Goal: Task Accomplishment & Management: Use online tool/utility

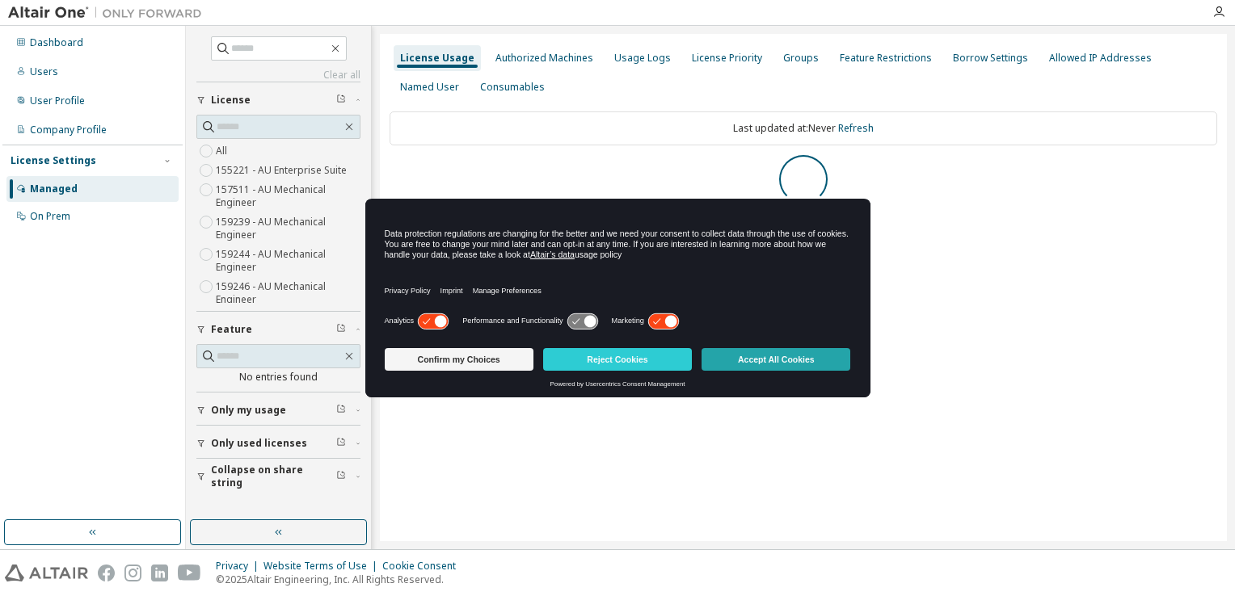
click at [752, 356] on button "Accept All Cookies" at bounding box center [776, 359] width 149 height 23
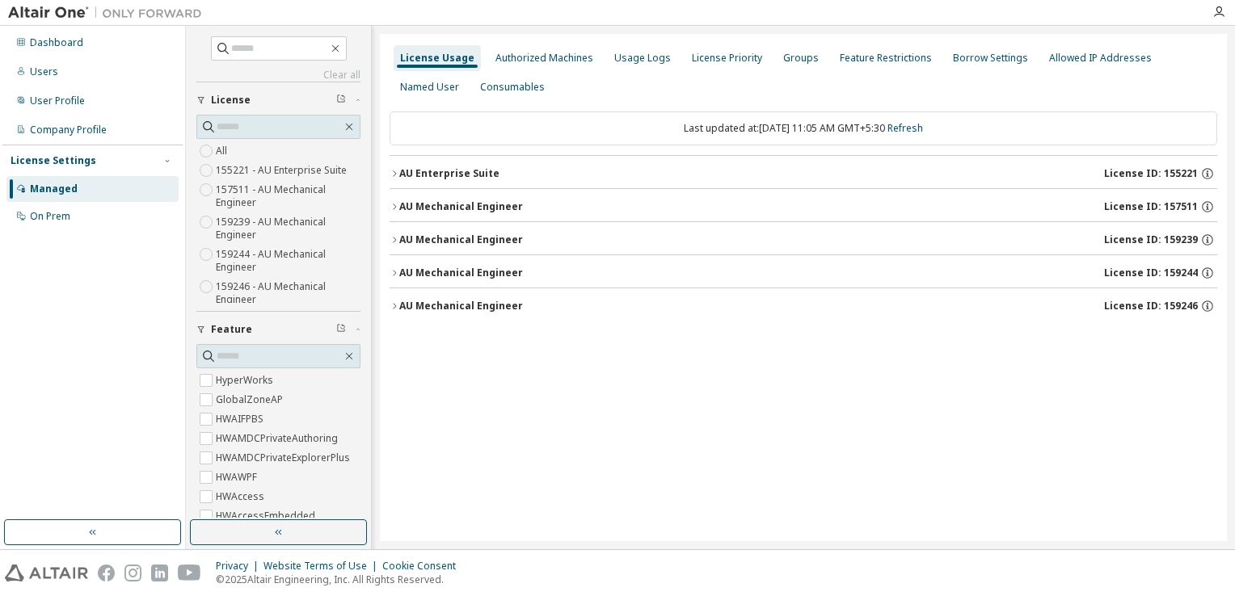
click at [391, 235] on icon "button" at bounding box center [395, 240] width 10 height 10
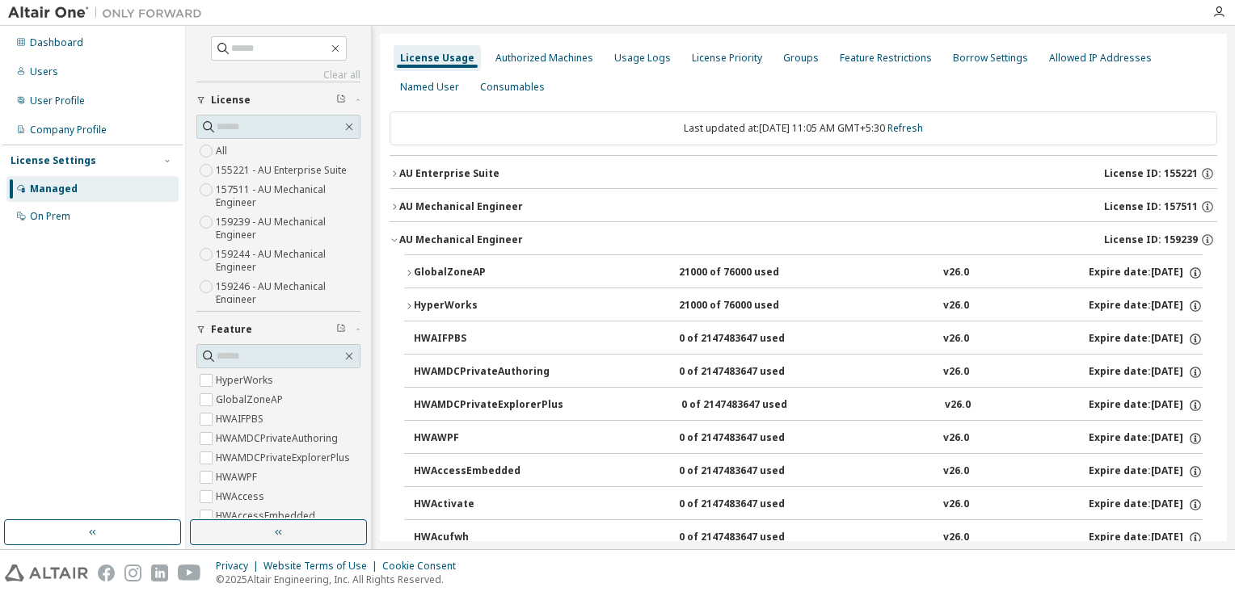
drag, startPoint x: 408, startPoint y: 270, endPoint x: 436, endPoint y: 270, distance: 28.3
click at [411, 270] on icon "button" at bounding box center [409, 273] width 10 height 10
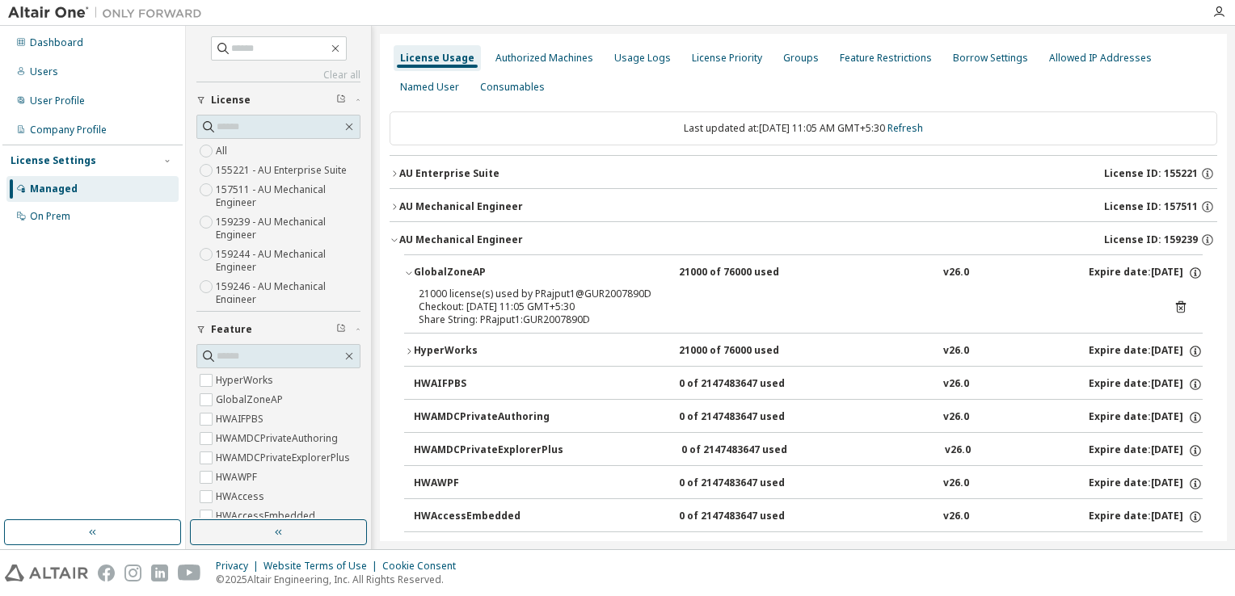
click at [1176, 303] on icon at bounding box center [1181, 307] width 10 height 12
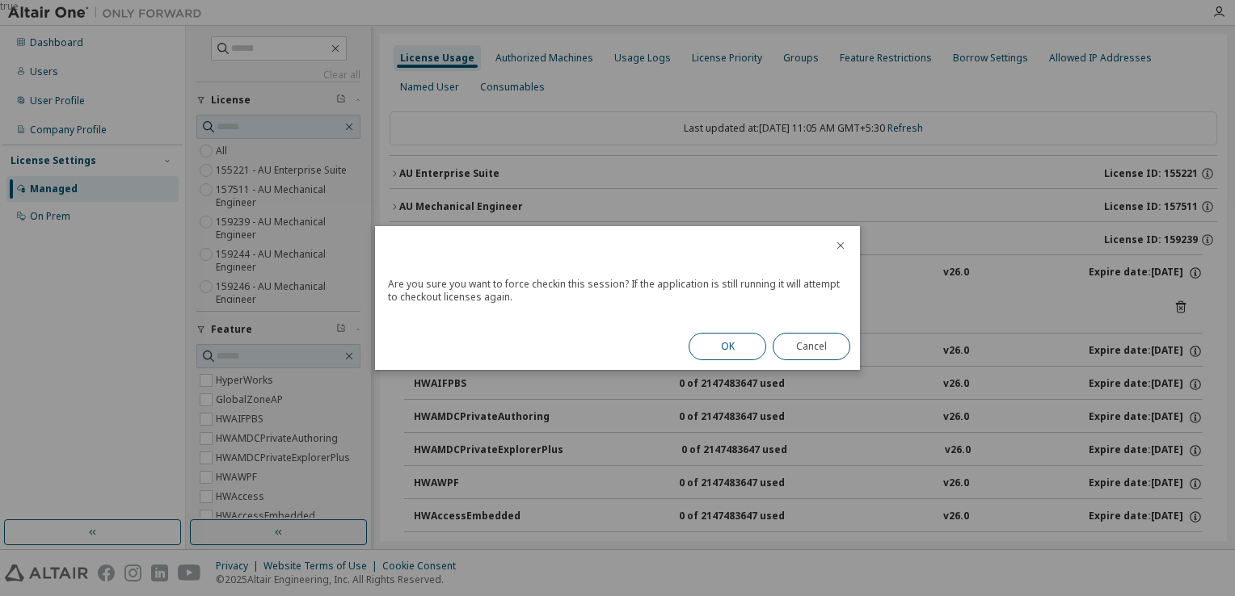
click at [718, 345] on button "OK" at bounding box center [728, 346] width 78 height 27
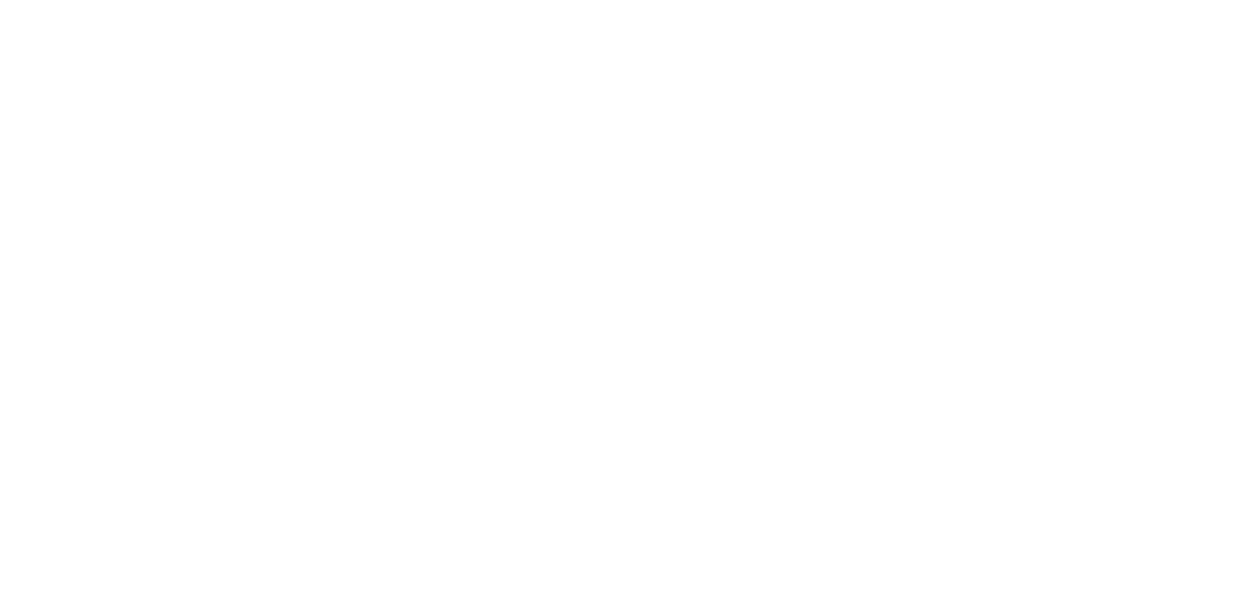
click at [484, 227] on div at bounding box center [617, 298] width 1235 height 596
